Goal: Task Accomplishment & Management: Manage account settings

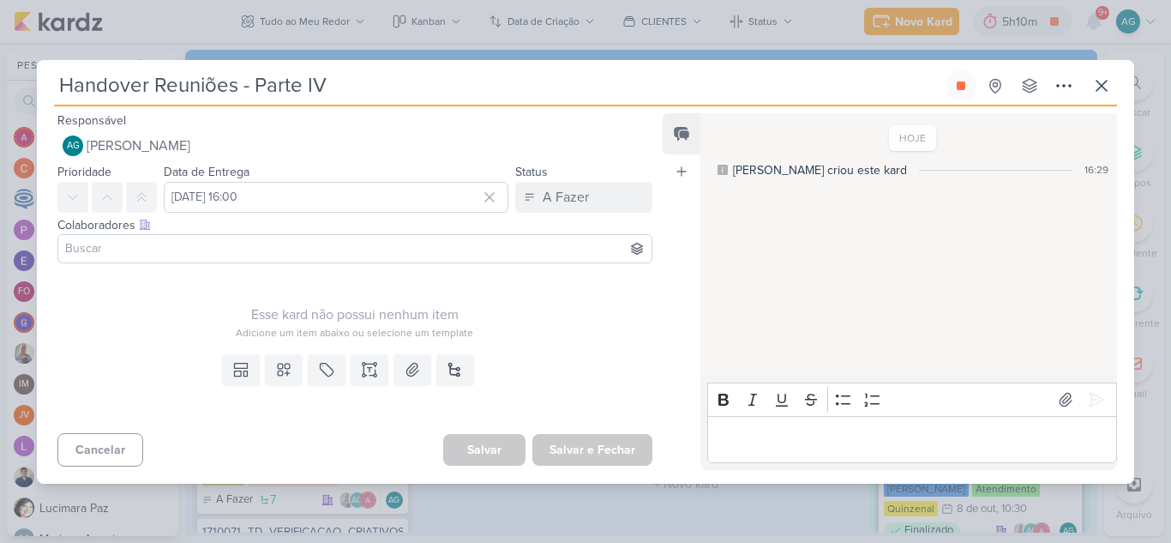
scroll to position [48, 0]
click at [958, 88] on icon at bounding box center [961, 85] width 9 height 9
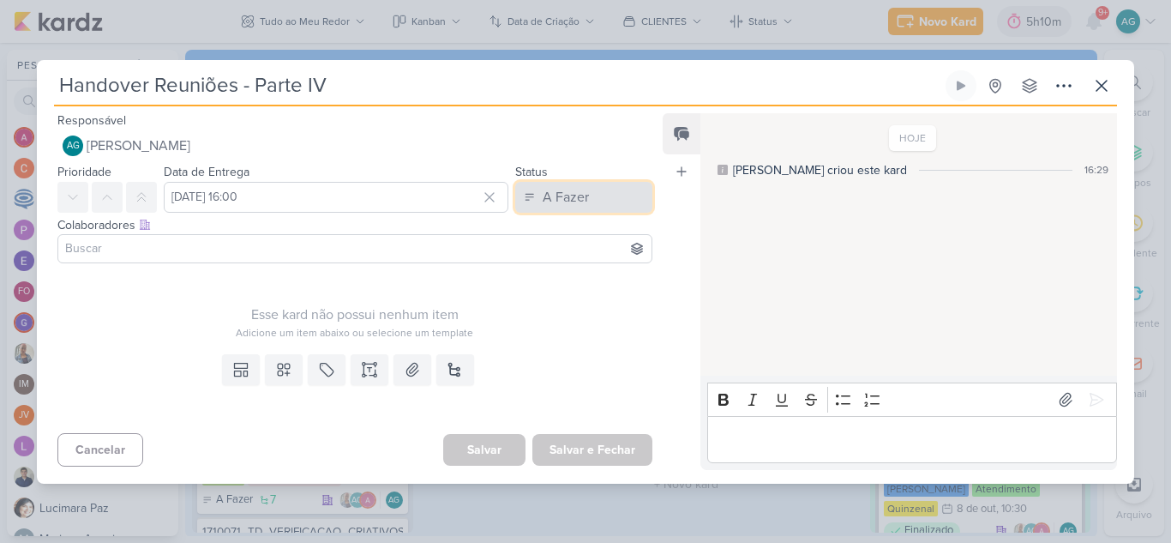
click at [577, 198] on div "A Fazer" at bounding box center [566, 197] width 46 height 21
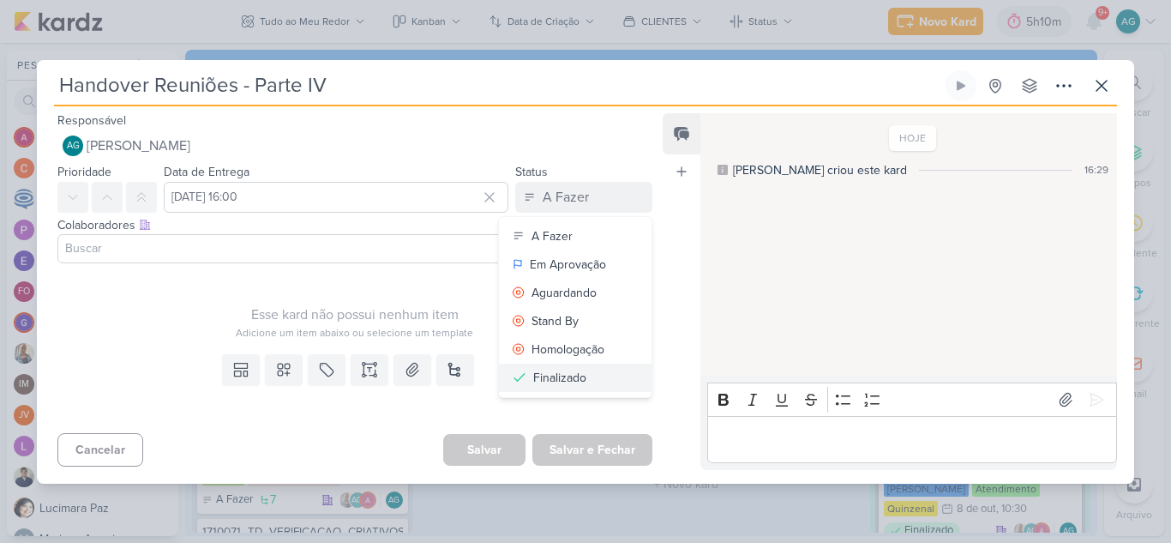
click at [576, 383] on div "Finalizado" at bounding box center [559, 378] width 53 height 18
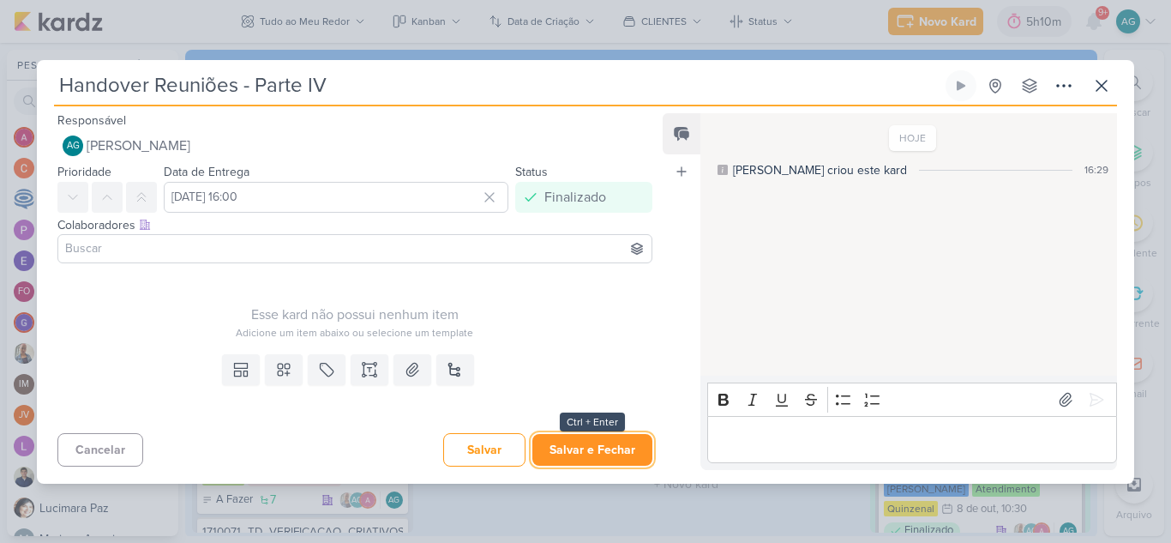
click at [587, 453] on button "Salvar e Fechar" at bounding box center [592, 450] width 120 height 32
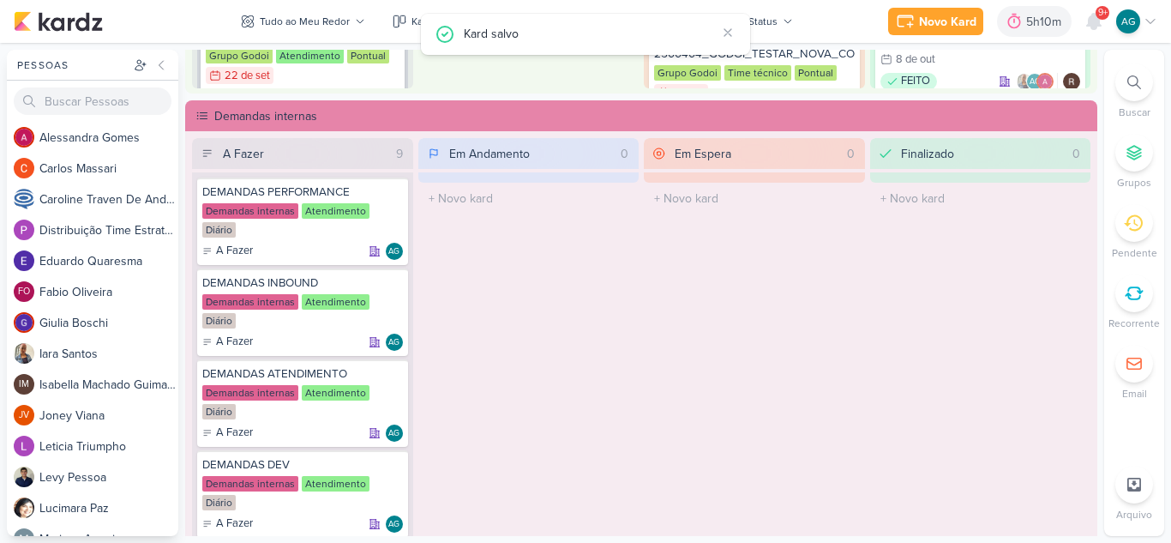
scroll to position [943, 0]
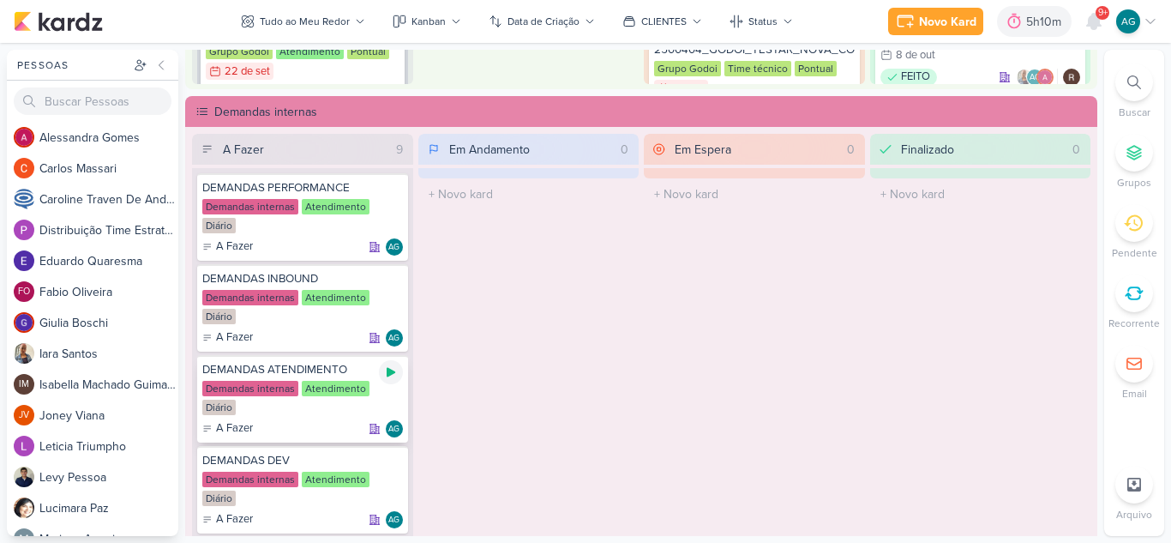
click at [392, 373] on icon at bounding box center [391, 372] width 9 height 9
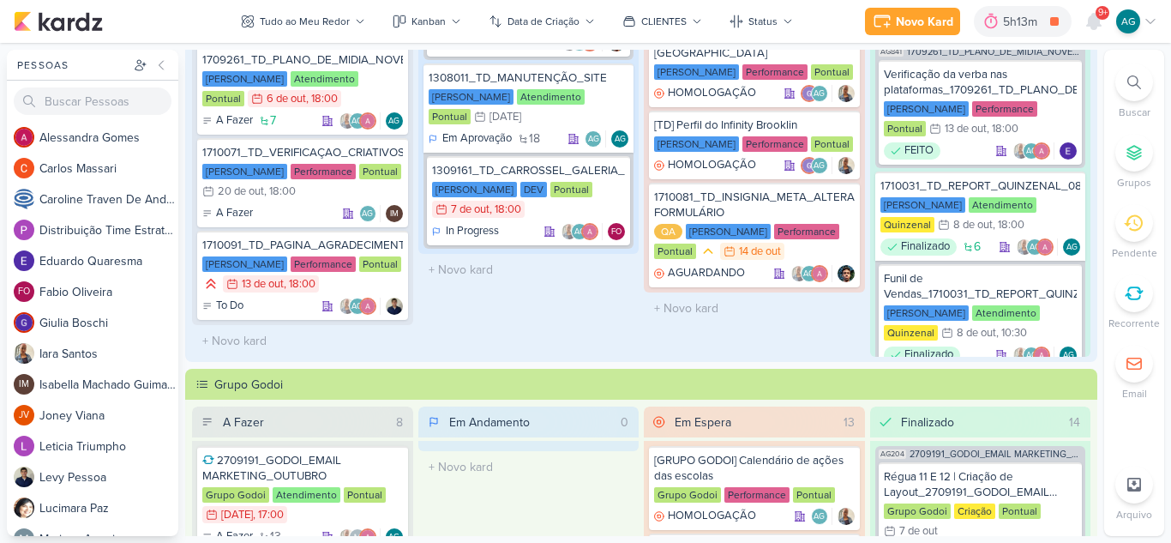
scroll to position [0, 0]
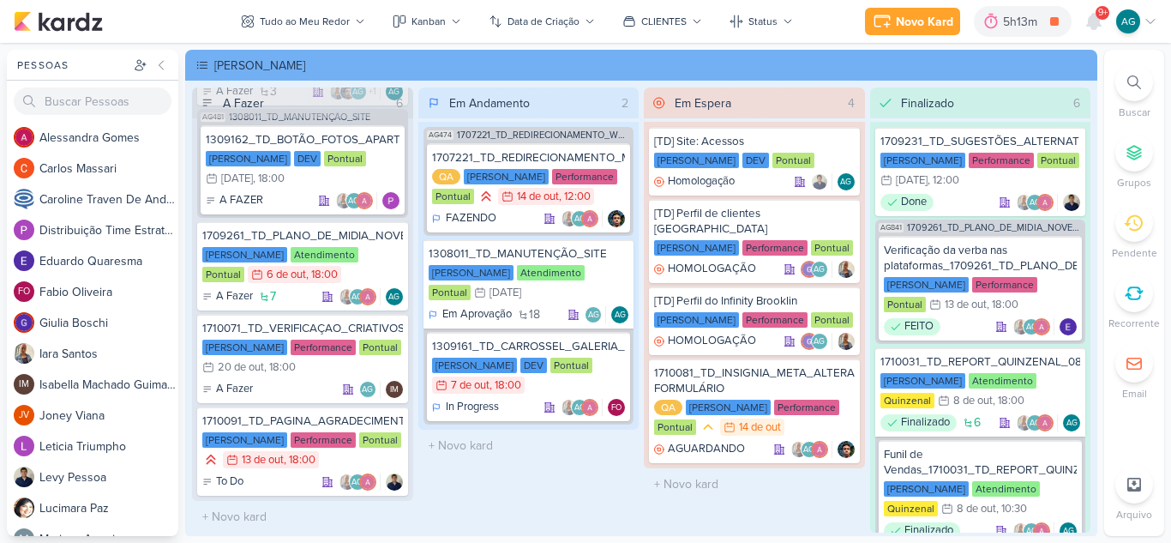
click at [1096, 16] on div "9+" at bounding box center [1102, 13] width 14 height 14
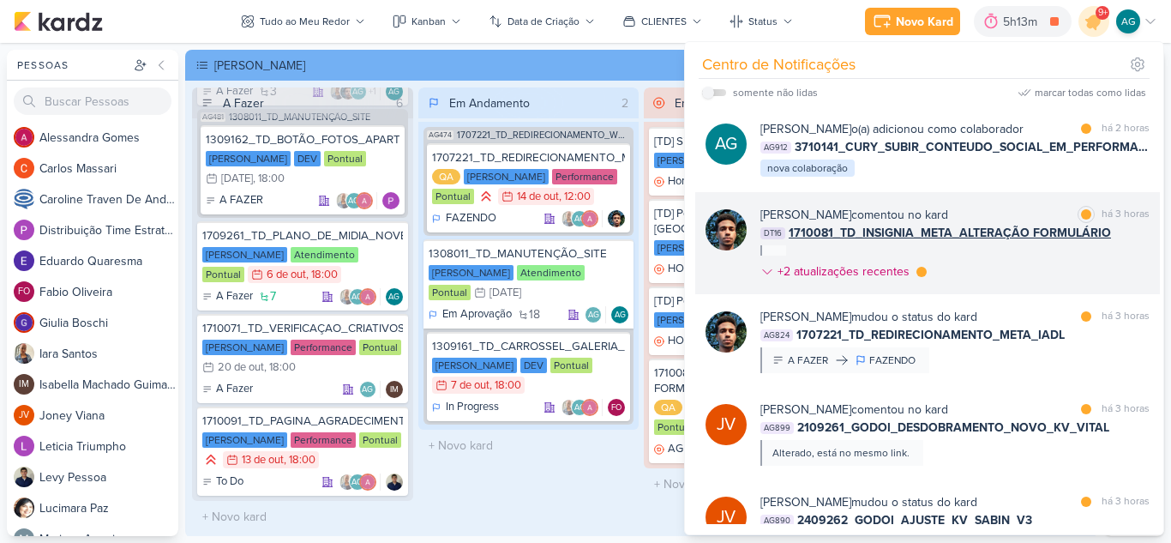
click at [979, 259] on div "[PERSON_NAME] comentou no kard marcar como lida há 3 horas DT16 1710081_TD_INSI…" at bounding box center [954, 246] width 389 height 81
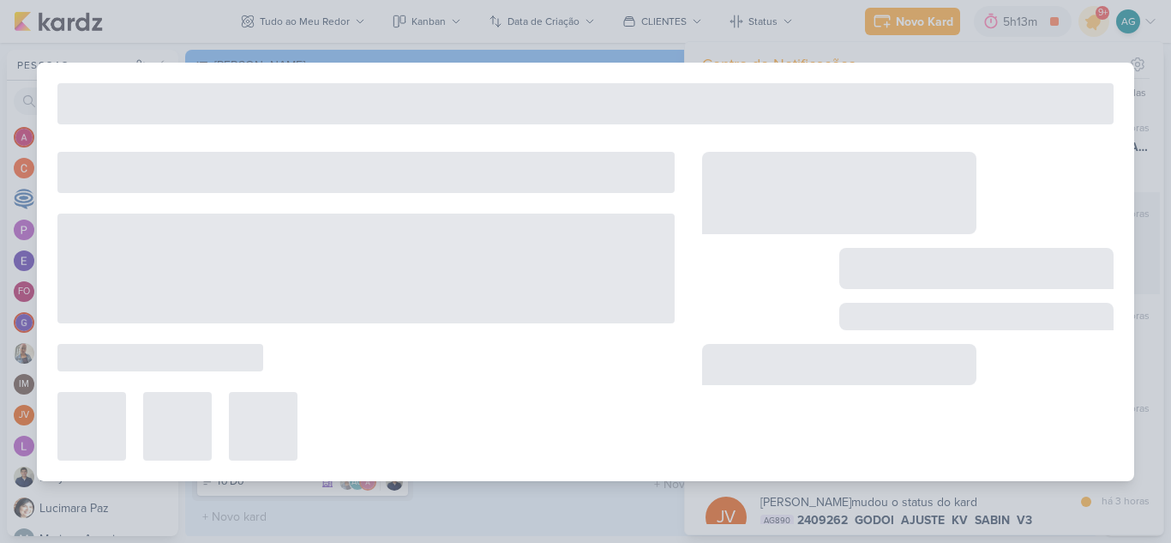
type input "1710081_TD_INSIGNIA_META_ALTERAÇÃO FORMULÁRIO"
type input "[DATE] 23:59"
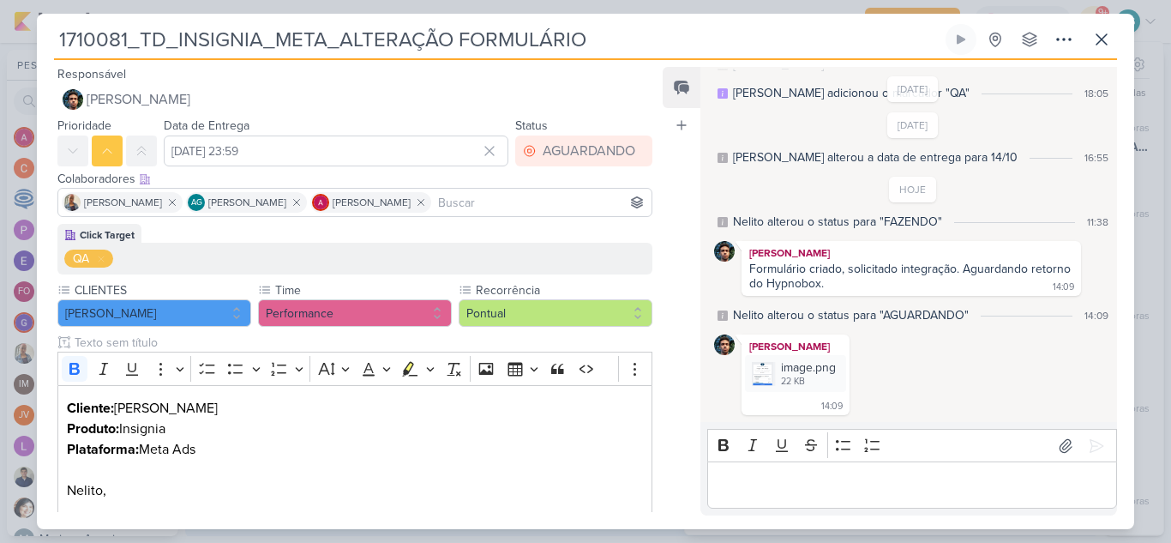
drag, startPoint x: 130, startPoint y: 38, endPoint x: 0, endPoint y: 36, distance: 130.3
click at [0, 36] on div "1710081_TD_INSIGNIA_META_ALTERAÇÃO FORMULÁRIO" at bounding box center [585, 271] width 1171 height 543
drag, startPoint x: 603, startPoint y: 45, endPoint x: 0, endPoint y: 41, distance: 603.4
click at [0, 41] on div "1710081_TD_INSIGNIA_META_ALTERAÇÃO FORMULÁRIO" at bounding box center [585, 271] width 1171 height 543
click at [1095, 34] on icon at bounding box center [1101, 39] width 21 height 21
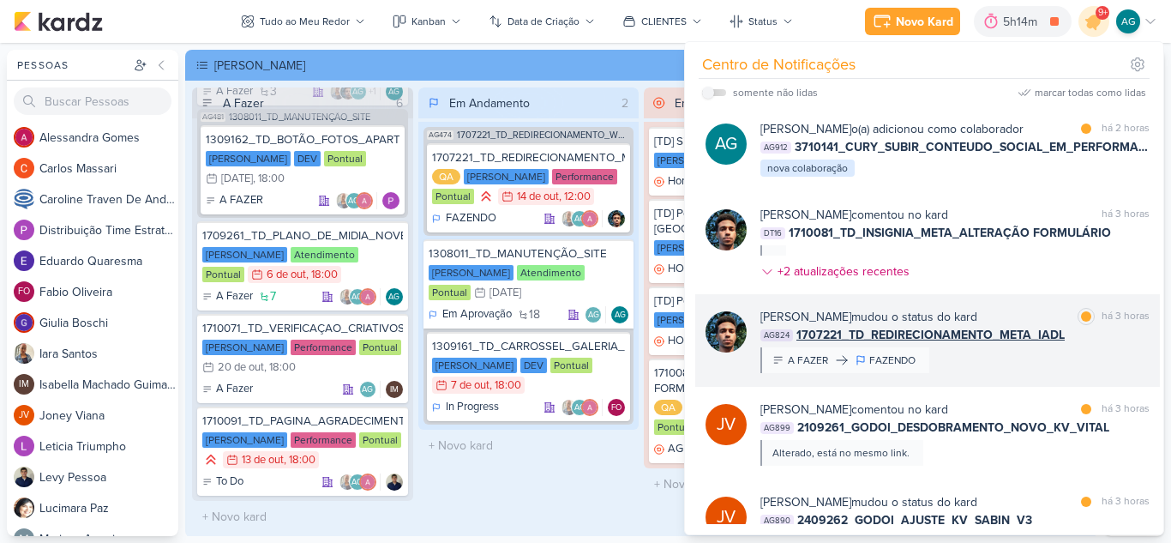
click at [1027, 362] on div "[PERSON_NAME] mudou o status do kard marcar como lida há 3 horas AG824 1707221_…" at bounding box center [954, 340] width 389 height 65
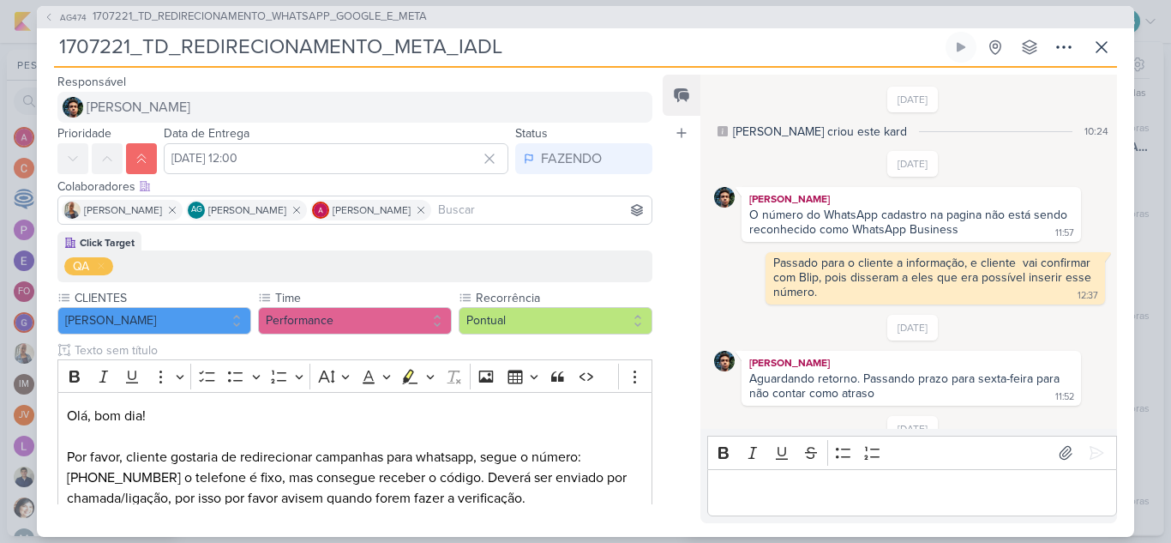
scroll to position [883, 0]
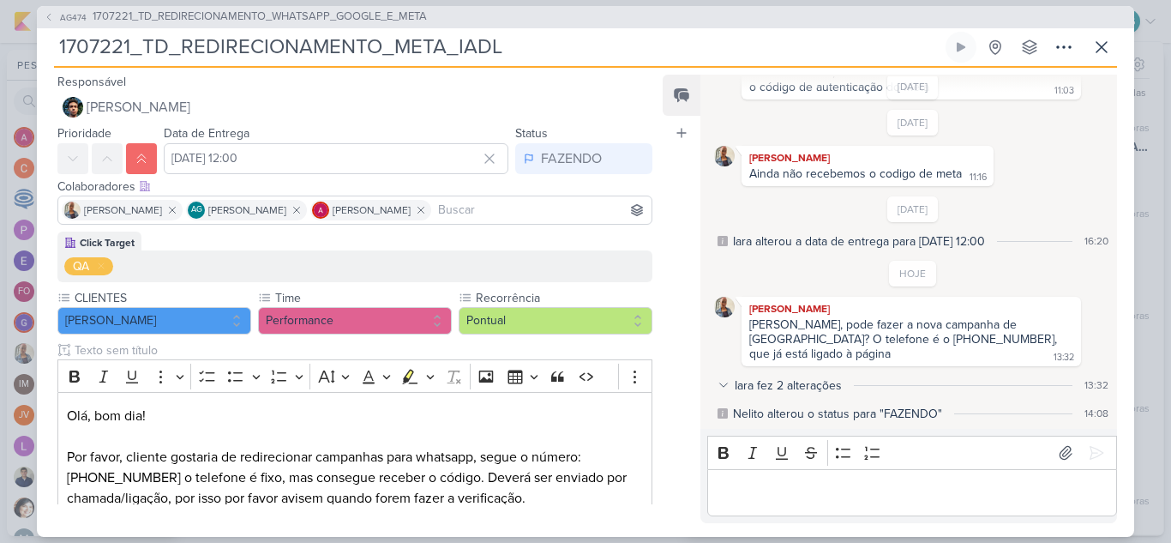
drag, startPoint x: 552, startPoint y: 55, endPoint x: 0, endPoint y: 47, distance: 552.0
click at [0, 47] on div "AG474 1707221_TD_REDIRECIONAMENTO_WHATSAPP_GOOGLE_E_META 1707221_TD_REDIRECIONA…" at bounding box center [585, 271] width 1171 height 543
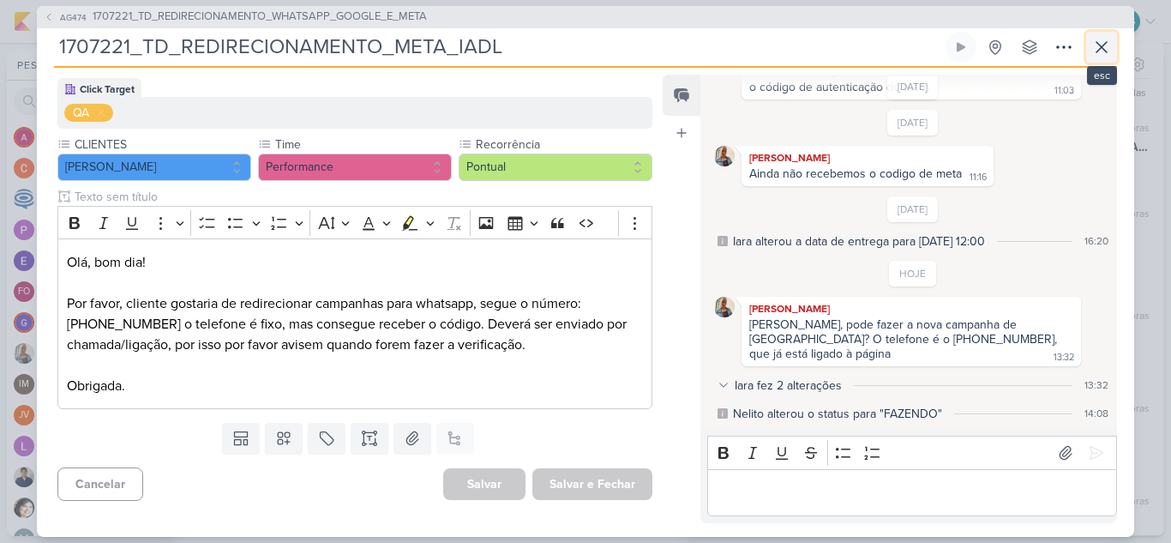
click at [1106, 39] on icon at bounding box center [1101, 47] width 21 height 21
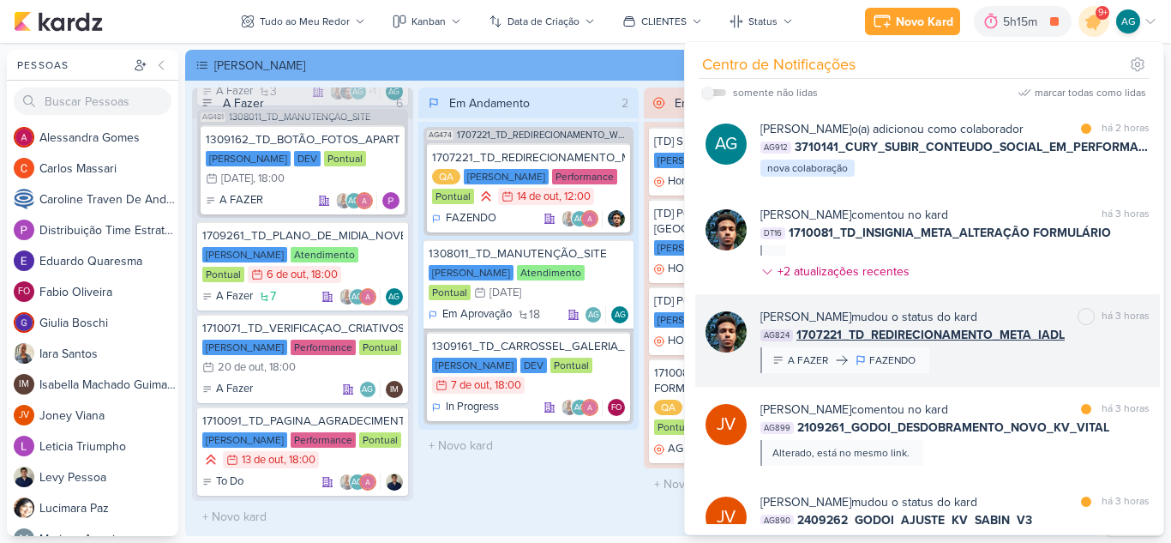
click at [990, 355] on div "[PERSON_NAME] mudou o status do kard marcar como não lida há 3 horas AG824 1707…" at bounding box center [954, 340] width 389 height 65
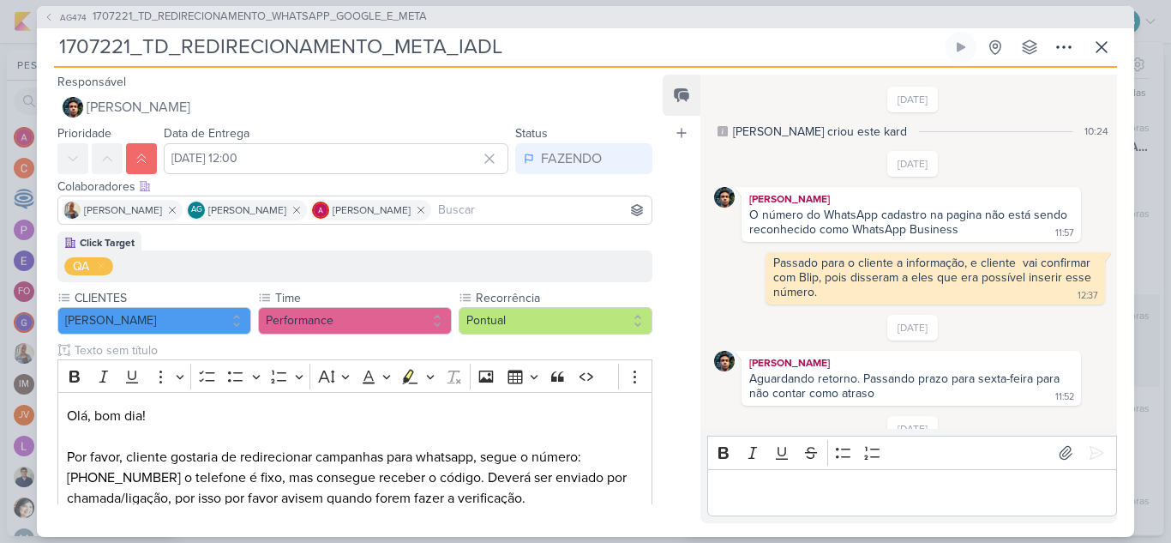
scroll to position [883, 0]
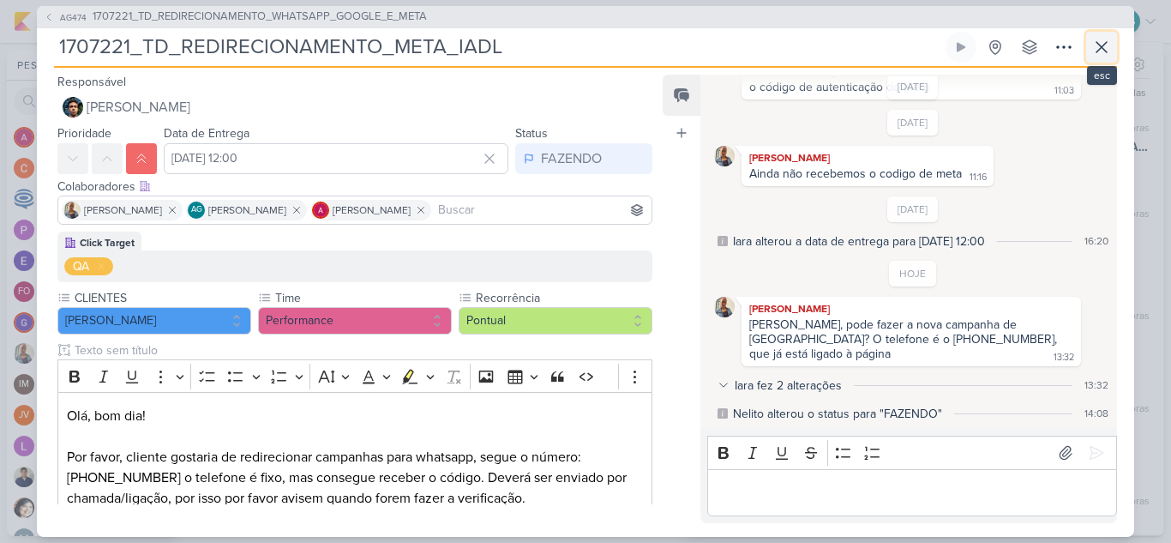
click at [1102, 45] on icon at bounding box center [1101, 47] width 10 height 10
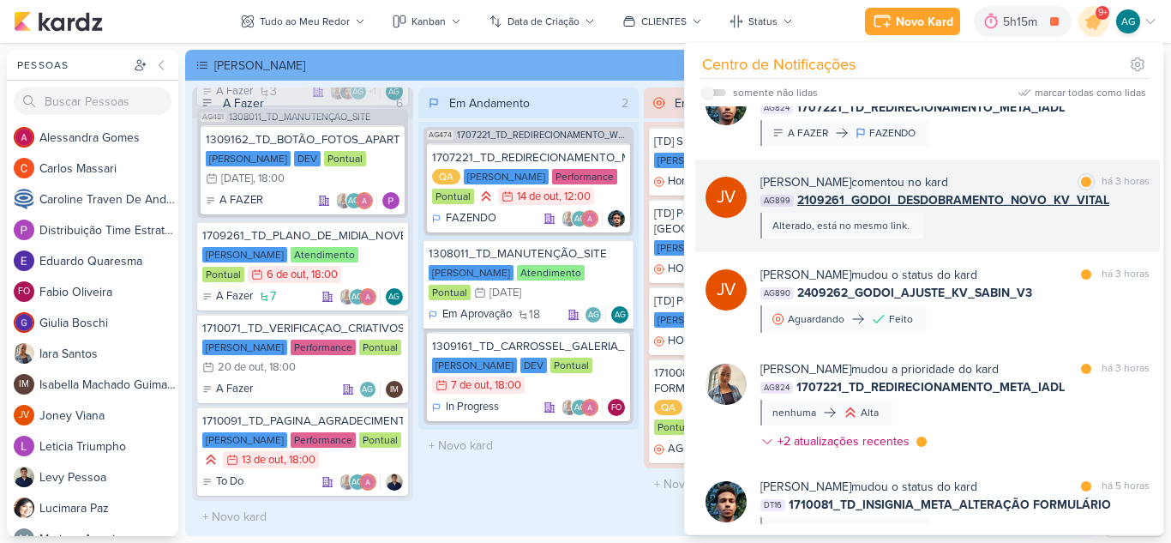
scroll to position [257, 0]
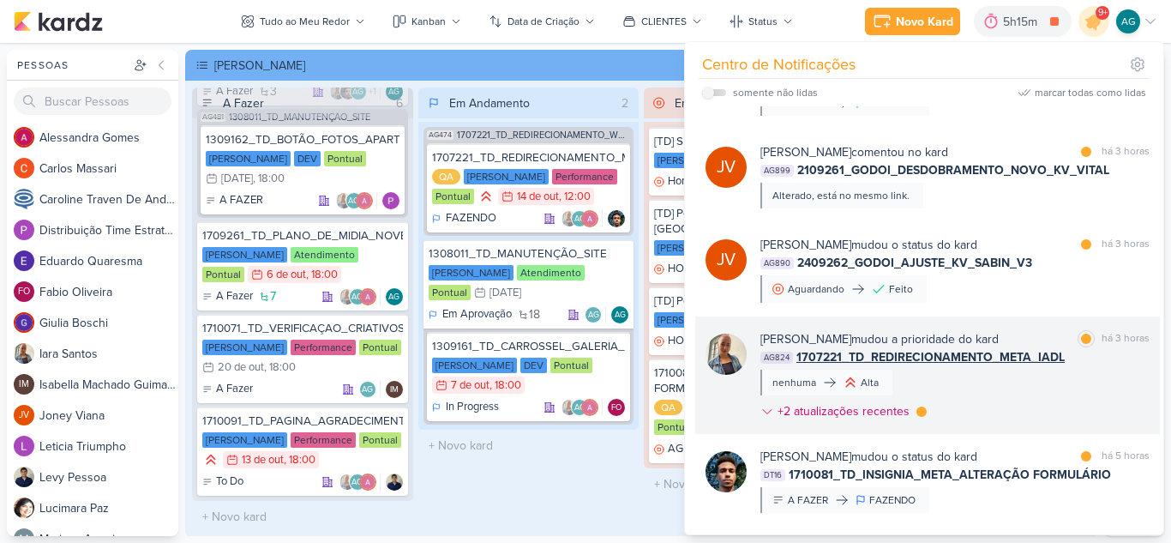
click at [999, 387] on div "[PERSON_NAME] mudou a prioridade do kard marcar como lida há 3 horas AG824 1707…" at bounding box center [954, 378] width 389 height 97
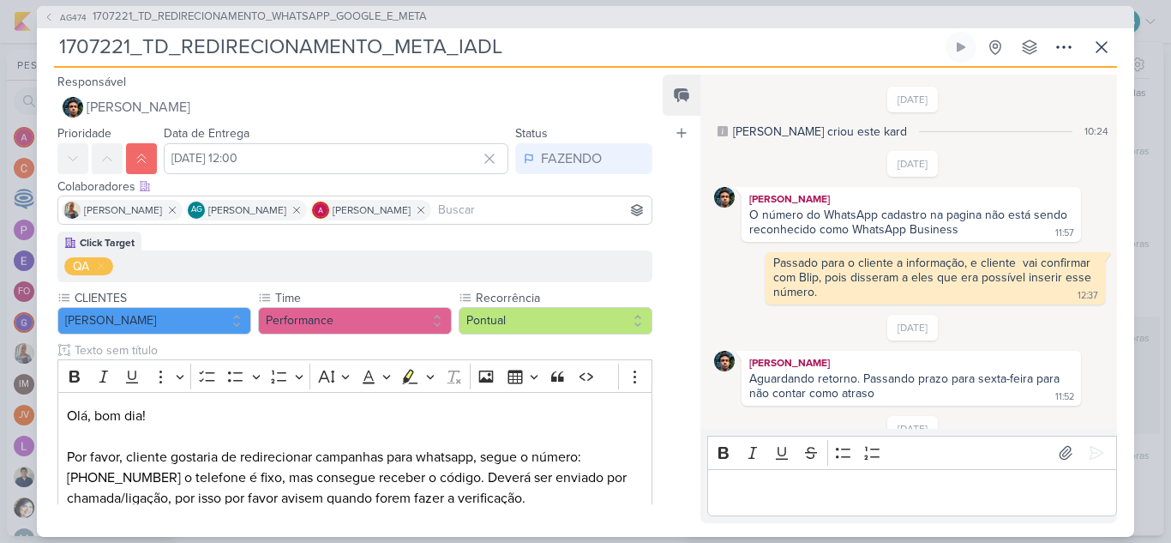
scroll to position [883, 0]
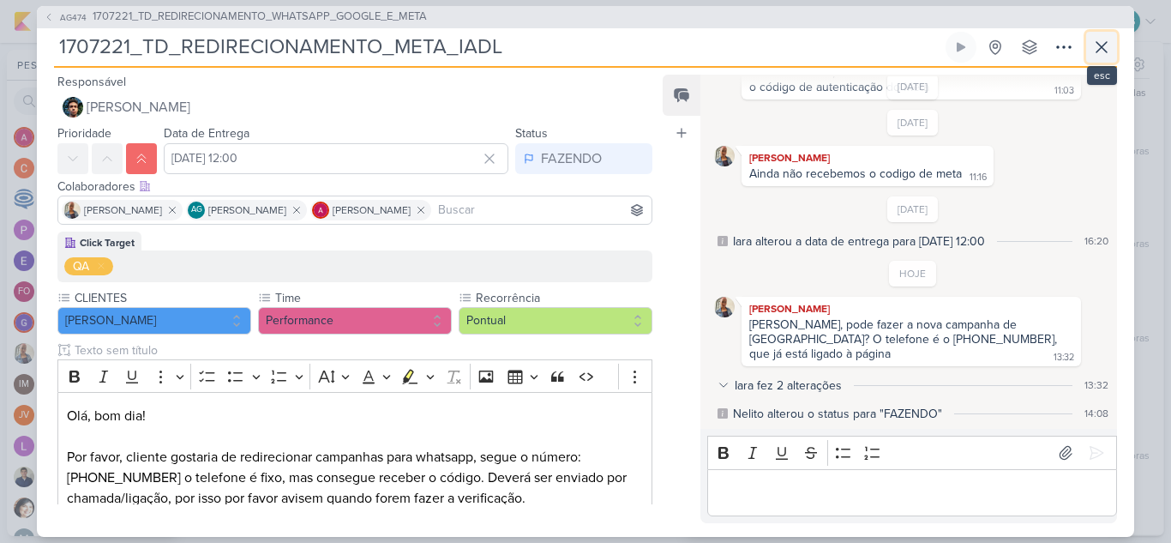
click at [1107, 52] on icon at bounding box center [1101, 47] width 21 height 21
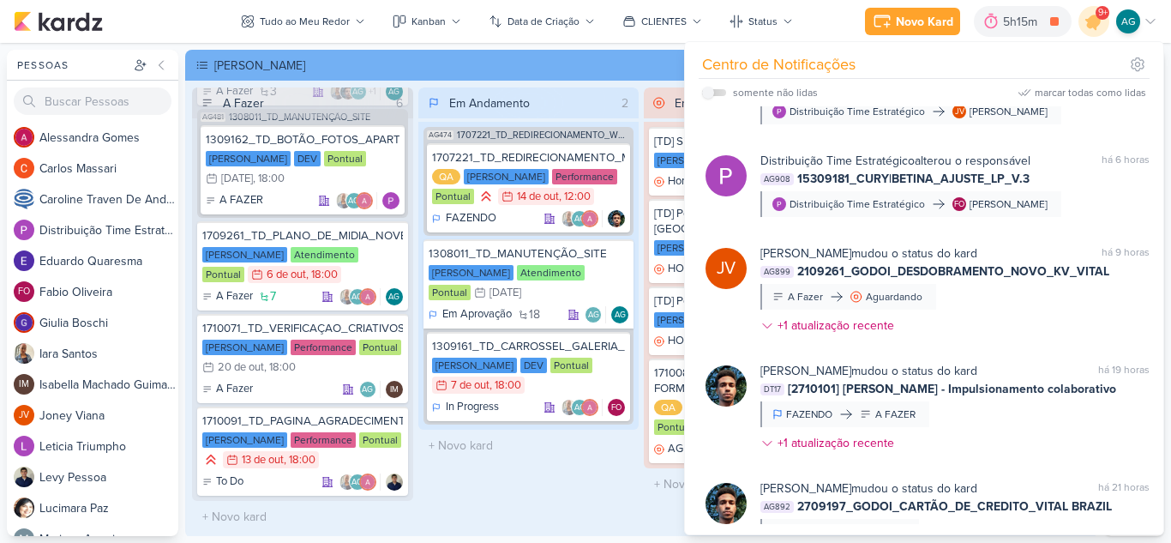
scroll to position [857, 0]
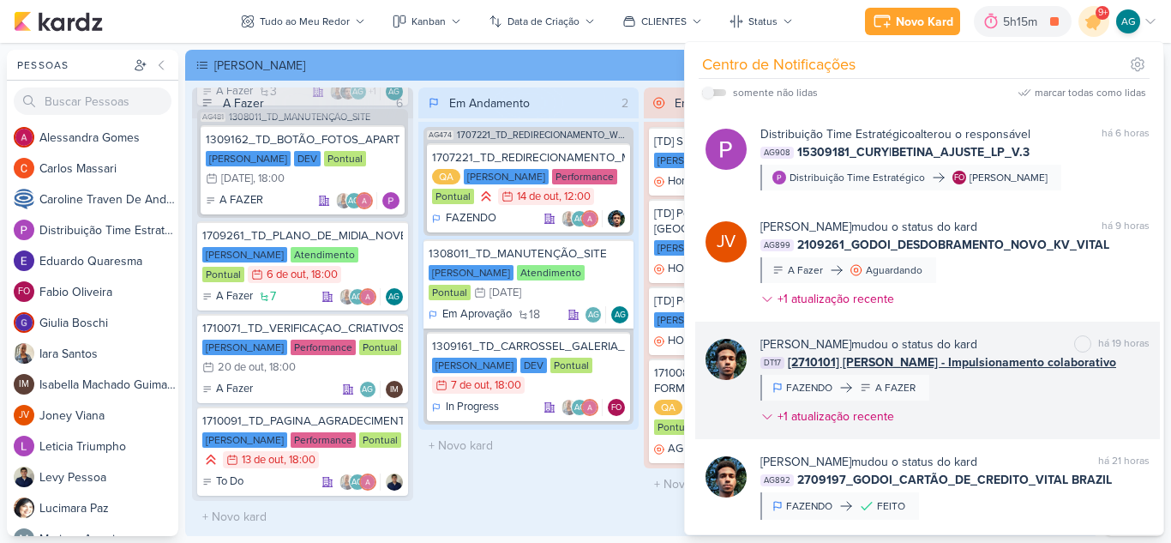
click at [1040, 405] on div "[PERSON_NAME] mudou o status do kard marcar como não lida há 19 horas DT17 [271…" at bounding box center [954, 383] width 389 height 97
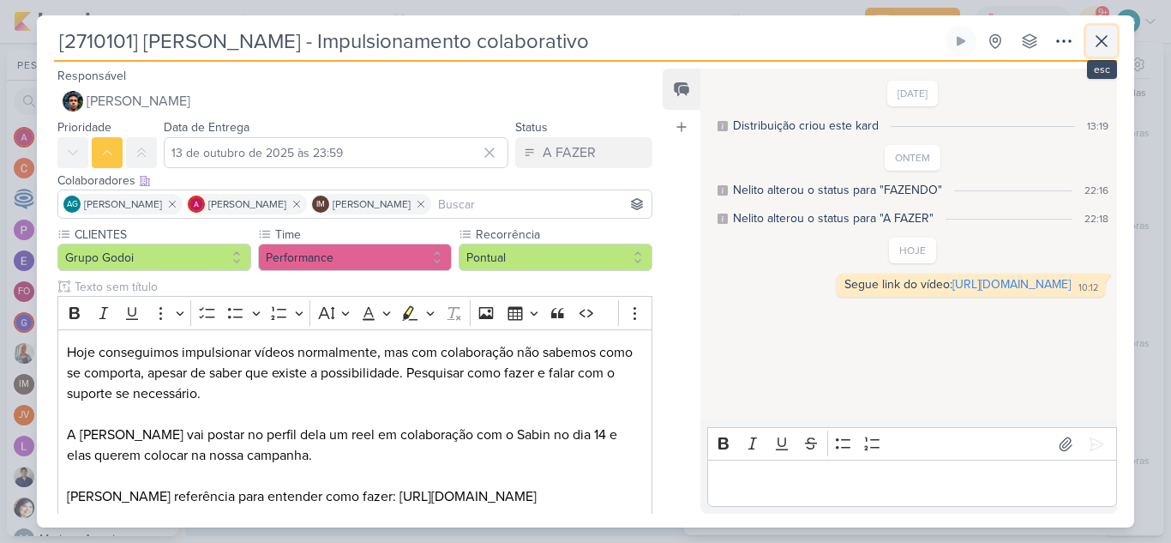
click at [1104, 44] on icon at bounding box center [1101, 41] width 10 height 10
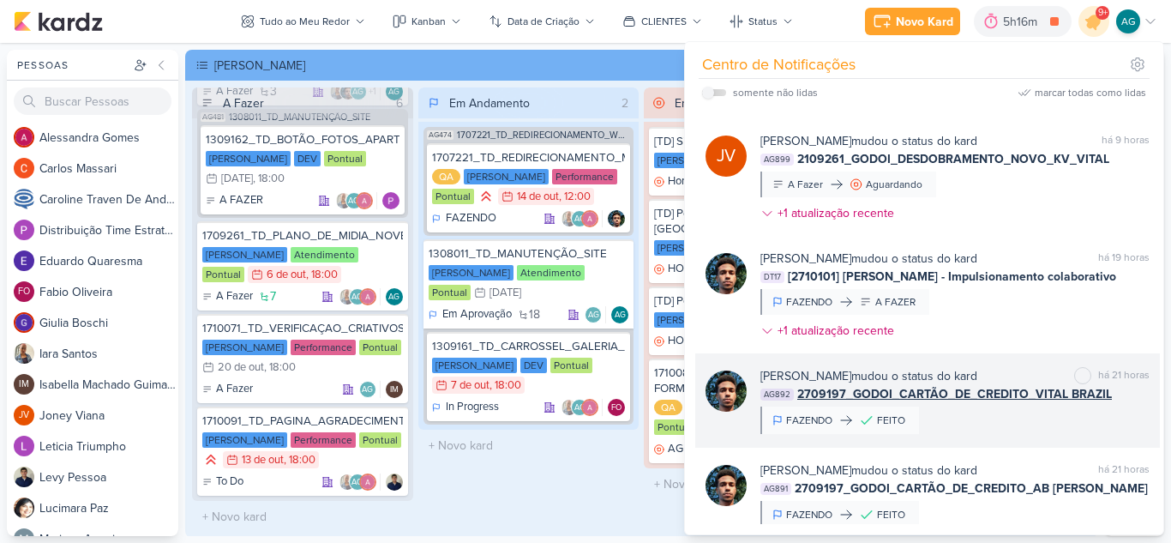
scroll to position [1029, 0]
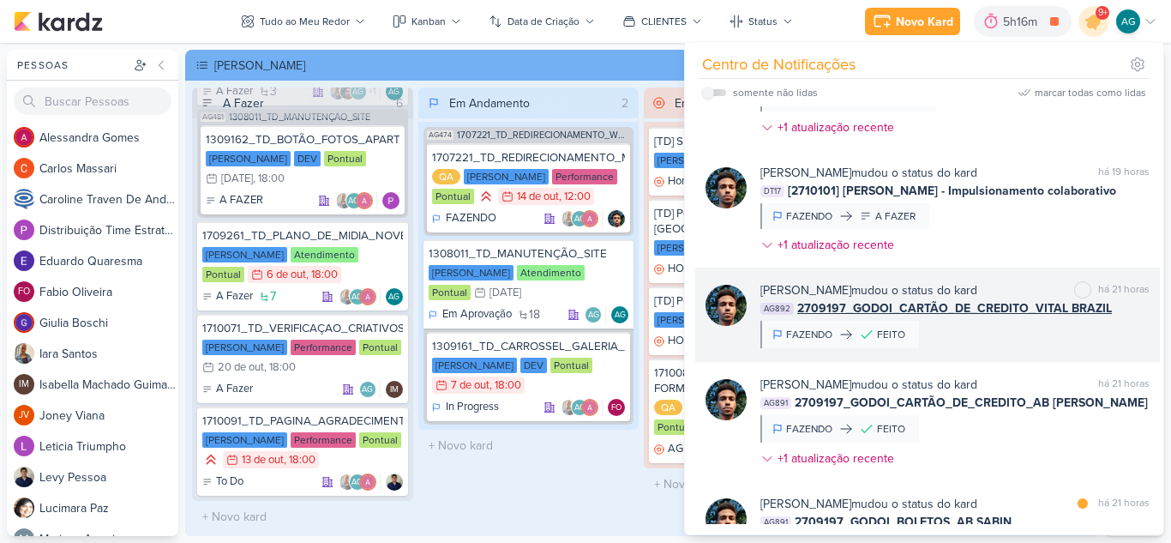
click at [985, 338] on div "[PERSON_NAME] mudou o status do kard marcar como não lida há 21 horas AG892 270…" at bounding box center [954, 314] width 389 height 67
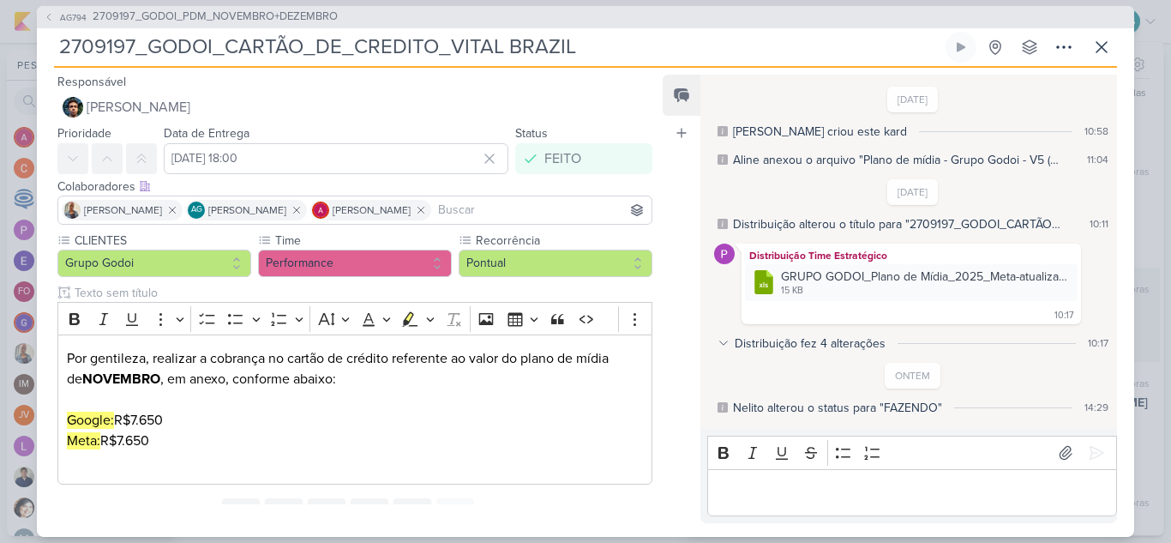
scroll to position [22, 0]
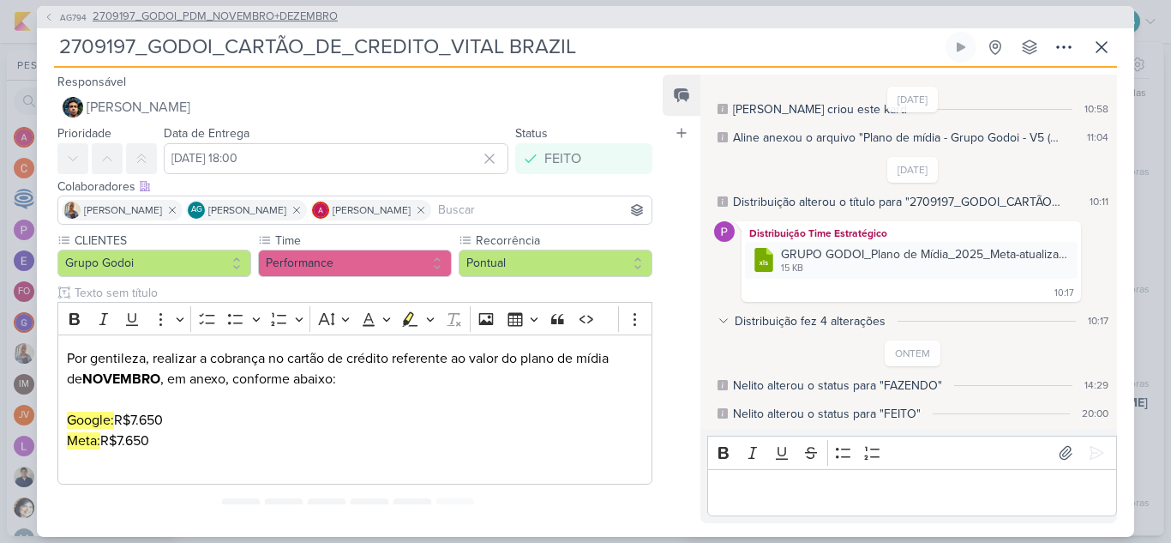
click at [297, 15] on span "2709197_GODOI_PDM_NOVEMBRO+DEZEMBRO" at bounding box center [215, 17] width 245 height 17
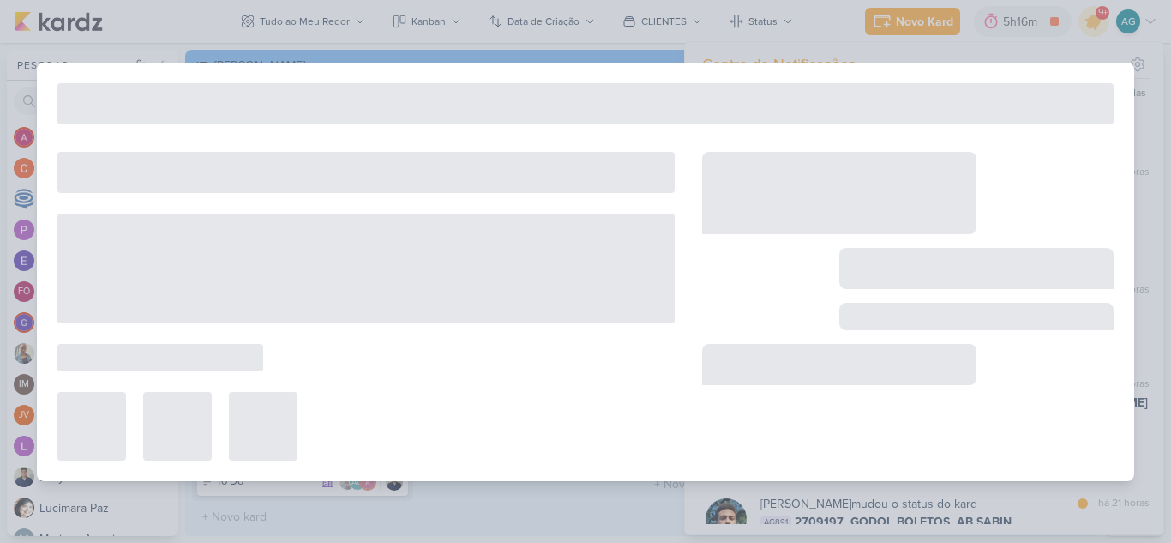
type input "2709197_GODOI_PDM_NOVEMBRO+DEZEMBRO"
type input "[DATE] 10:00"
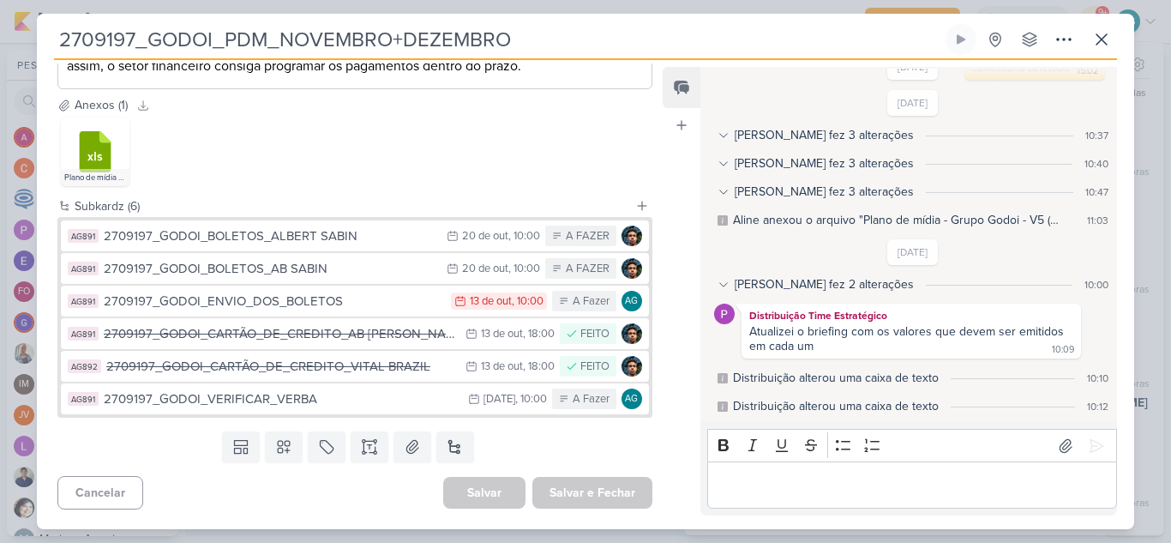
scroll to position [800, 0]
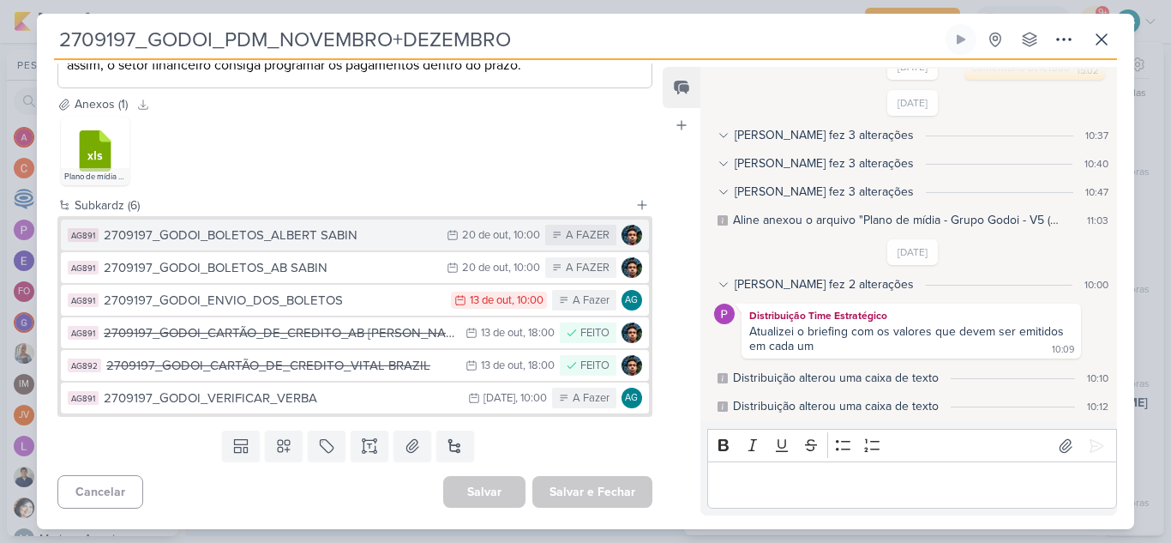
click at [347, 236] on div "2709197_GODOI_BOLETOS_ALBERT SABIN" at bounding box center [271, 235] width 334 height 20
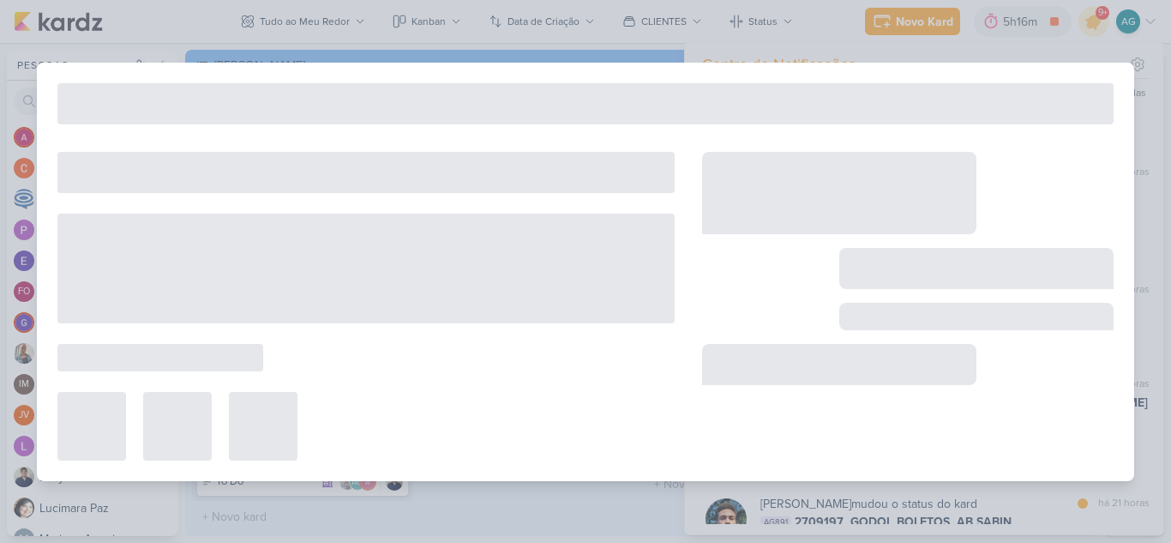
type input "2709197_GODOI_BOLETOS_ALBERT SABIN"
type input "[DATE] 10:00"
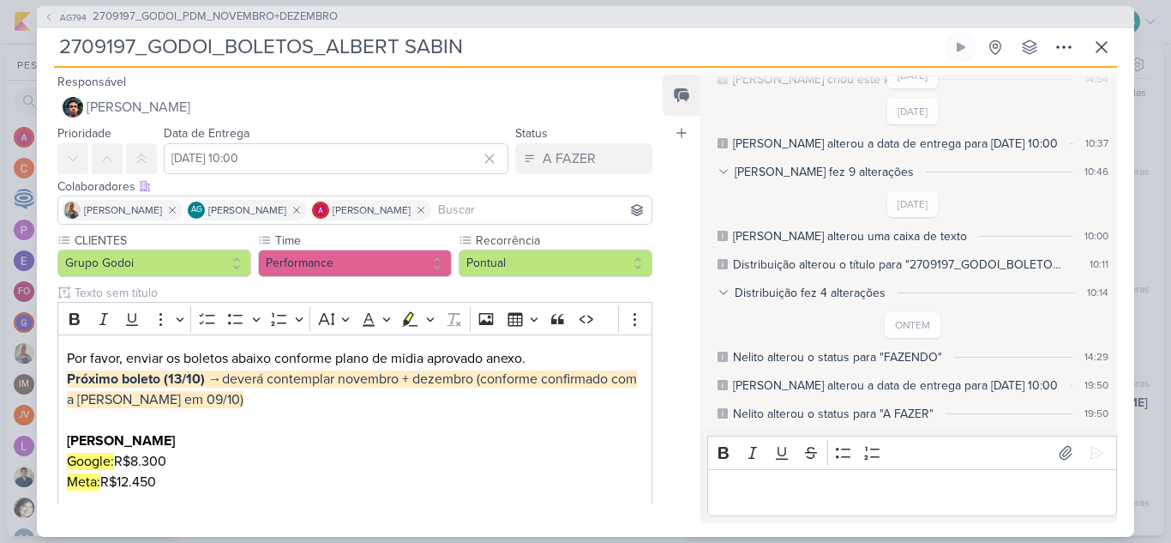
scroll to position [0, 0]
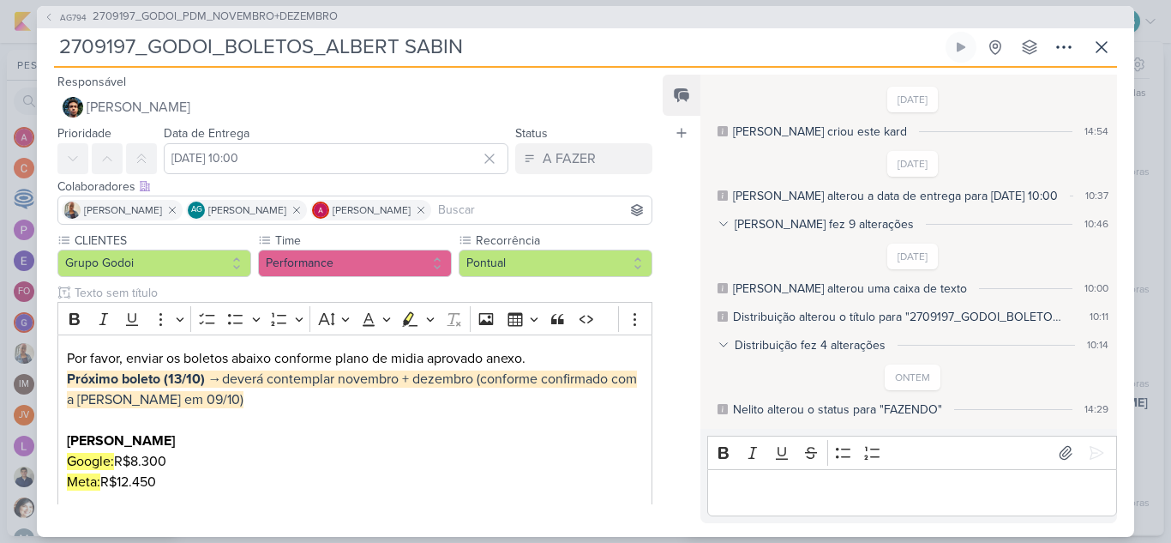
click at [771, 345] on div "Distribuição fez 4 alterações" at bounding box center [810, 345] width 151 height 18
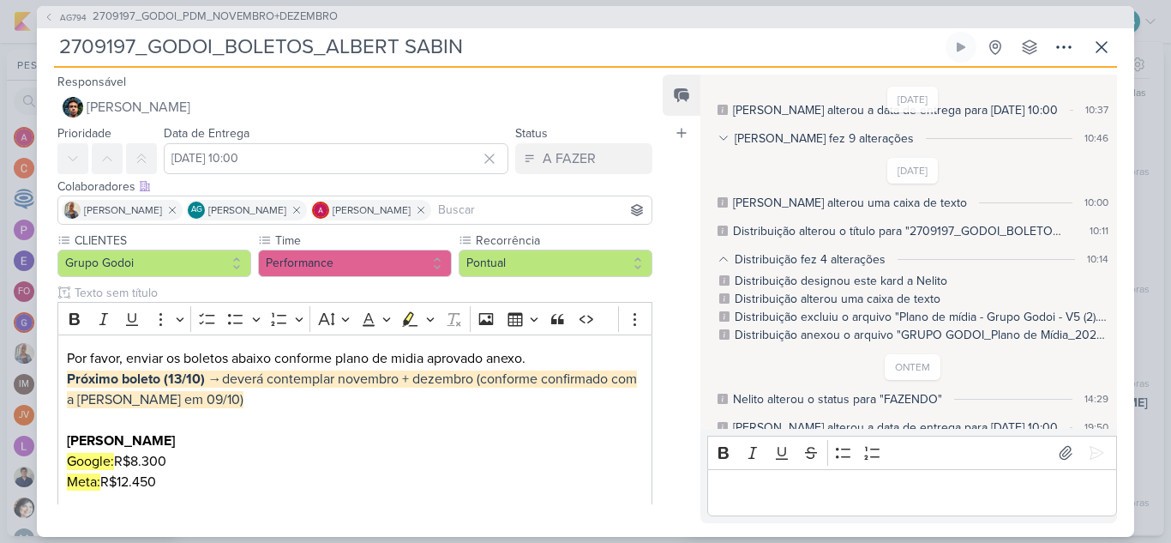
scroll to position [128, 0]
